Goal: Contribute content

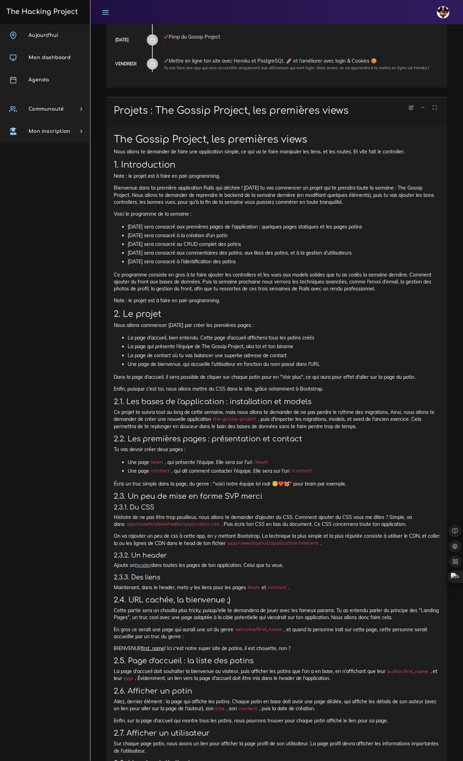
scroll to position [253, 0]
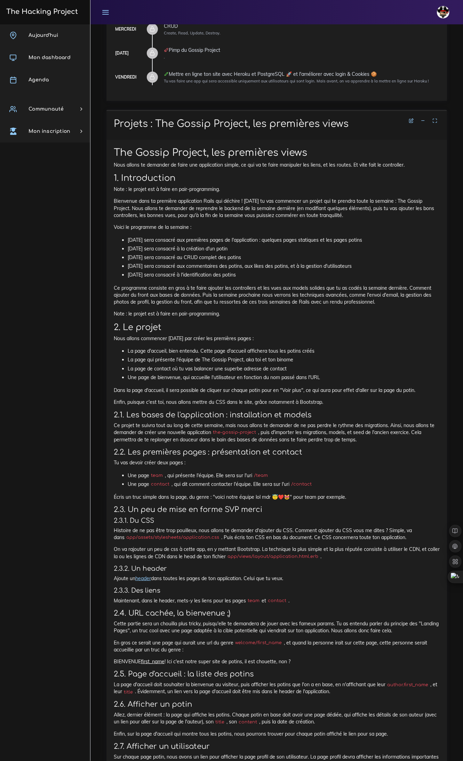
drag, startPoint x: 258, startPoint y: 610, endPoint x: 368, endPoint y: 175, distance: 448.2
click at [102, 153] on div "Projets : The Gossip Project, les premières views The Gossip Project, les premi…" at bounding box center [276, 480] width 351 height 741
copy div "The Gossip Project, les premières views Nous allons te demander de faire une ap…"
click at [123, 353] on p "On va rajouter un peu de css à cette app, en y mettant Bootstrap. La technique …" at bounding box center [277, 553] width 326 height 14
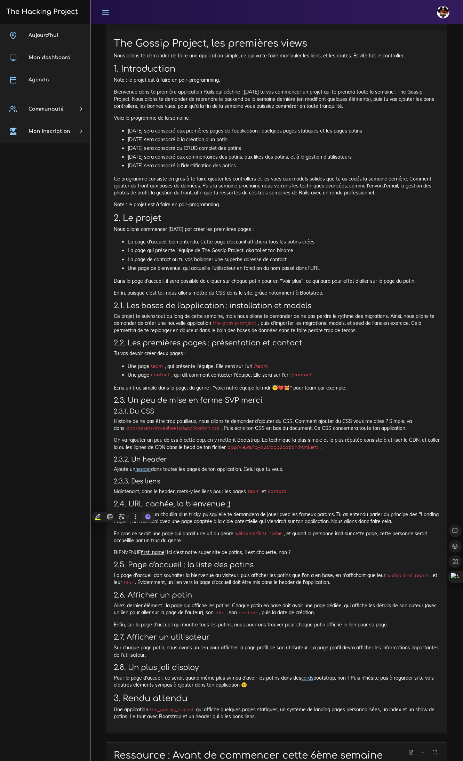
scroll to position [384, 0]
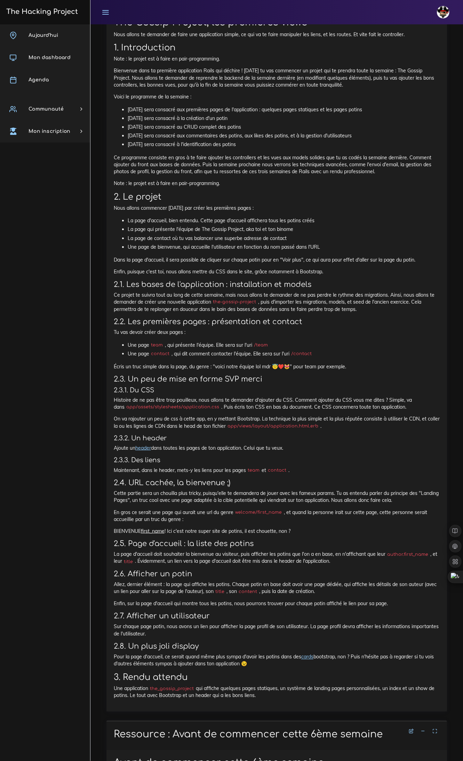
click at [237, 353] on h3 "2.6. Afficher un potin" at bounding box center [277, 574] width 326 height 9
click at [260, 353] on p "Une application the_gossip_project qui affiche quelques pages statiques, un sys…" at bounding box center [277, 692] width 326 height 14
drag, startPoint x: 249, startPoint y: 661, endPoint x: 106, endPoint y: 47, distance: 630.2
click at [106, 47] on div "The Gossip Project, les premières views Nous allons te demander de faire une ap…" at bounding box center [276, 360] width 340 height 702
copy div "1. Introduction Note : le projet est à faire en pair-programming. Bienvenue dan…"
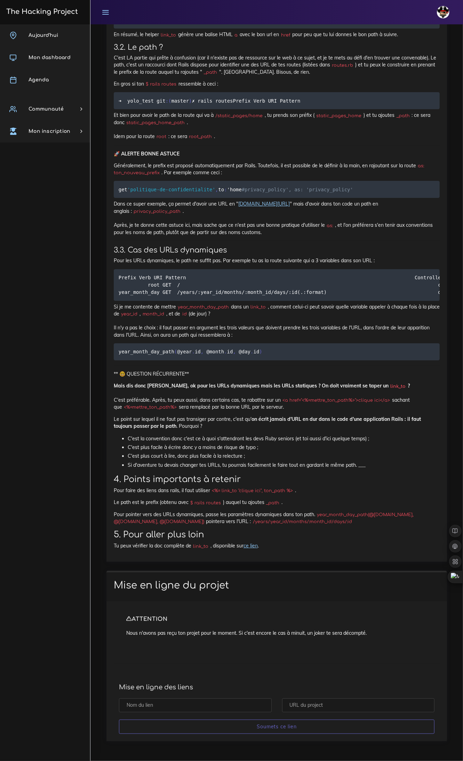
scroll to position [5507, 0]
click at [211, 353] on input "text" at bounding box center [195, 705] width 153 height 14
type input "Gossip"
paste input "https://github.com/Sylphux/PotinMaster"
type input "https://github.com/Sylphux/PotinMaster"
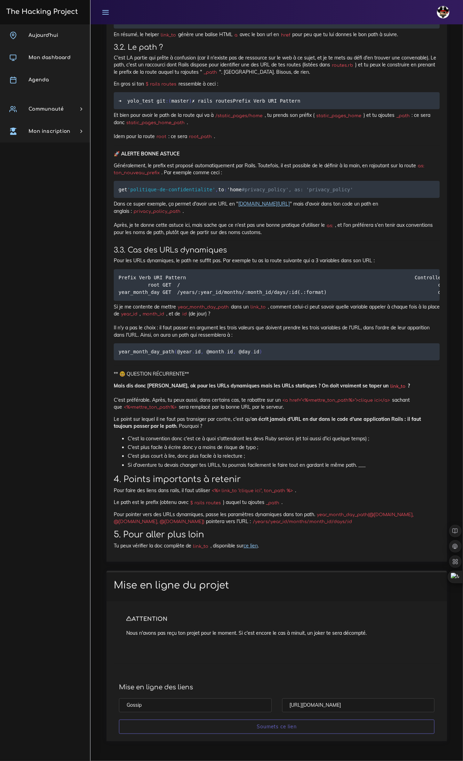
click at [180, 353] on input "Gossip" at bounding box center [195, 705] width 153 height 14
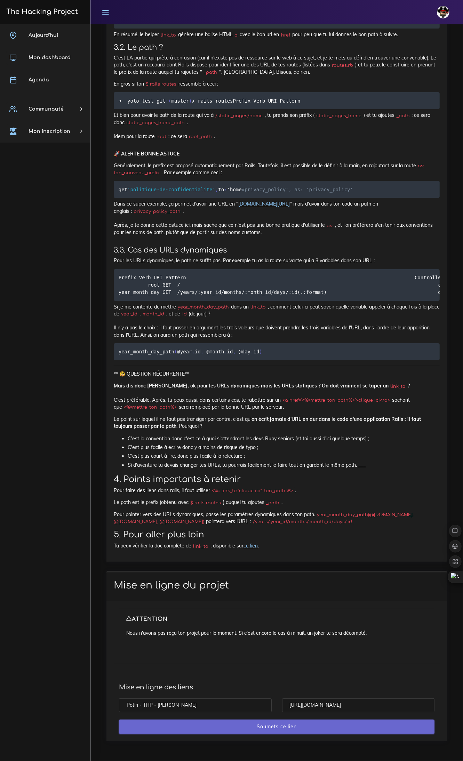
type input "Potin - THP - Lucas Miranda"
click at [354, 353] on input "Soumets ce lien" at bounding box center [276, 726] width 315 height 14
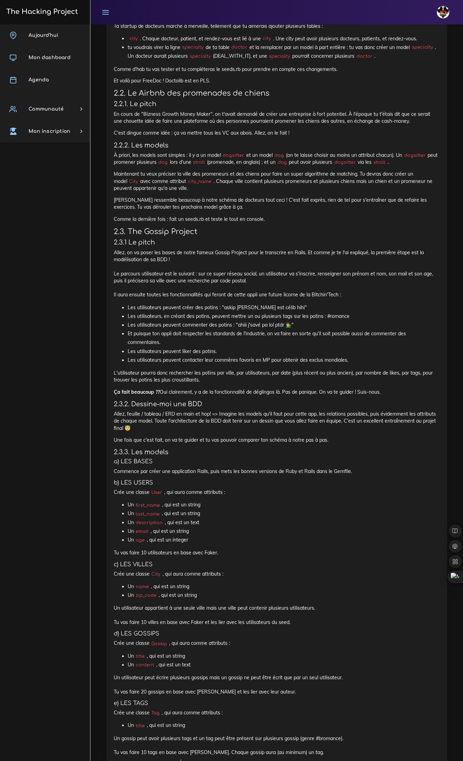
scroll to position [826, 0]
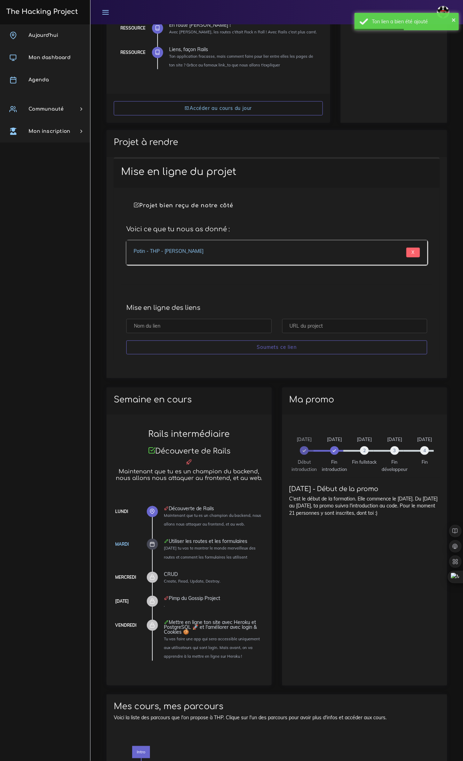
scroll to position [261, 0]
